Goal: Information Seeking & Learning: Learn about a topic

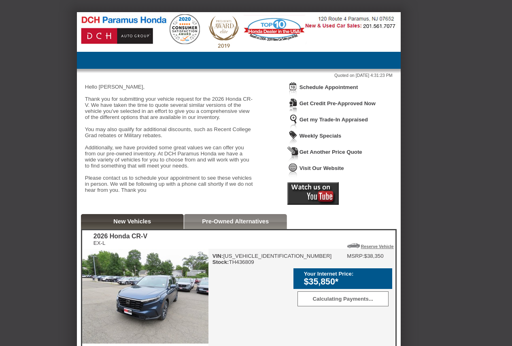
click at [250, 265] on div "VIN: 2HKRS4H71TH436809 Stock: TH436809" at bounding box center [272, 259] width 119 height 12
copy div "TH436809"
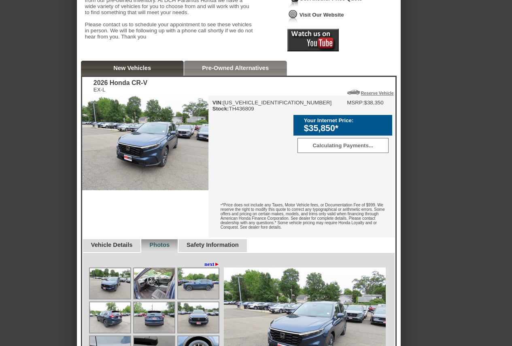
scroll to position [162, 0]
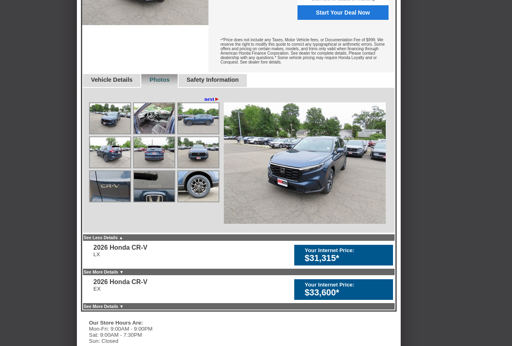
scroll to position [280, 0]
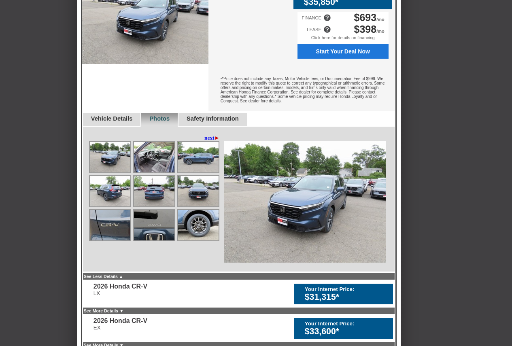
click at [206, 141] on link "next ►" at bounding box center [211, 138] width 15 height 6
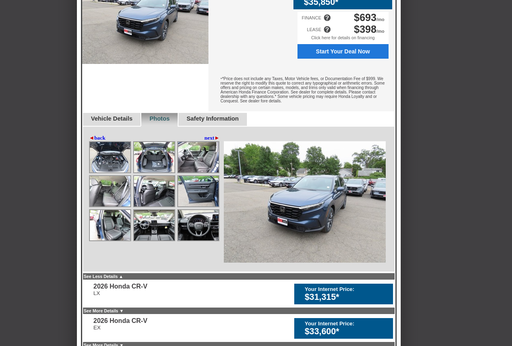
click at [206, 141] on link "next ►" at bounding box center [211, 138] width 15 height 6
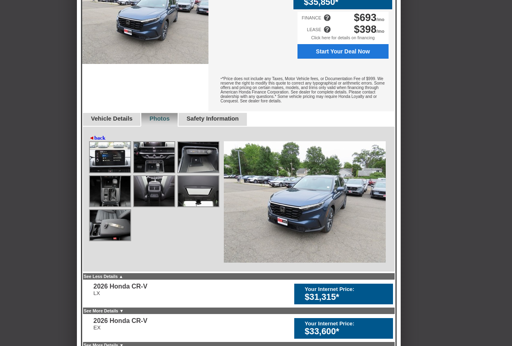
click at [206, 141] on div "◄ back next ►" at bounding box center [155, 138] width 133 height 6
click at [101, 141] on link "◄ back" at bounding box center [97, 138] width 17 height 6
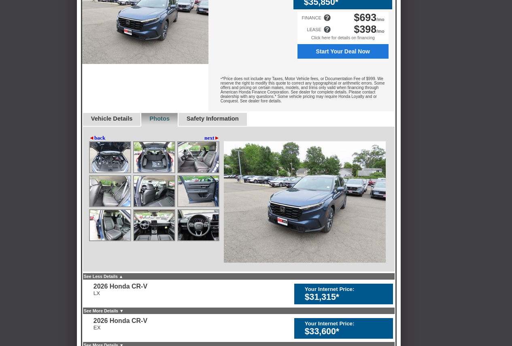
click at [102, 141] on link "◄ back" at bounding box center [97, 138] width 17 height 6
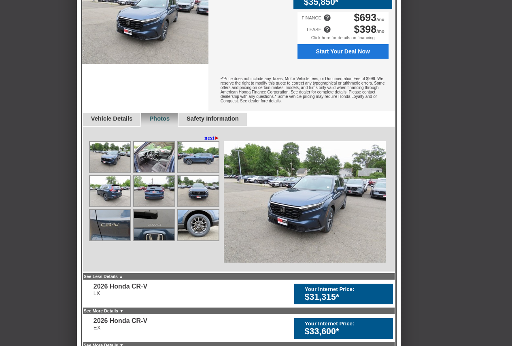
click at [102, 141] on div "◄ back next ►" at bounding box center [155, 138] width 133 height 6
click at [111, 122] on link "Vehicle Details" at bounding box center [112, 118] width 42 height 6
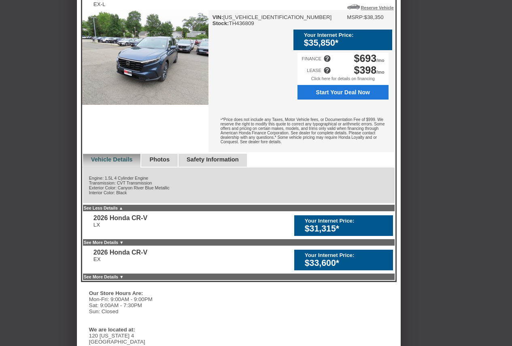
scroll to position [199, 0]
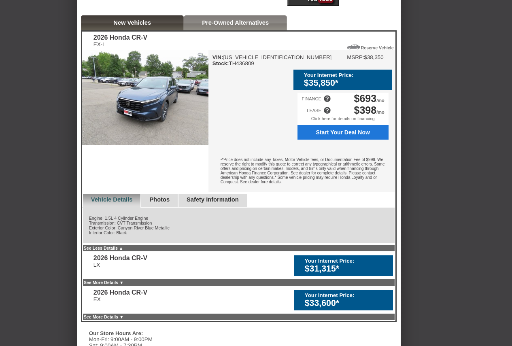
click at [207, 208] on div "Safety Information" at bounding box center [212, 201] width 69 height 14
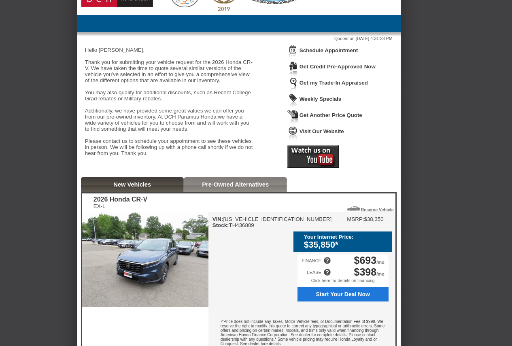
scroll to position [0, 0]
